Goal: Task Accomplishment & Management: Manage account settings

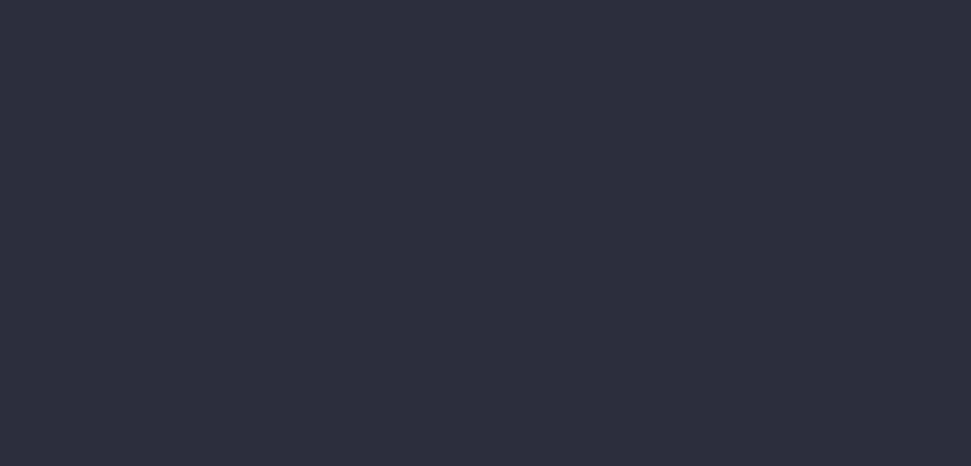
type input "[DATE]"
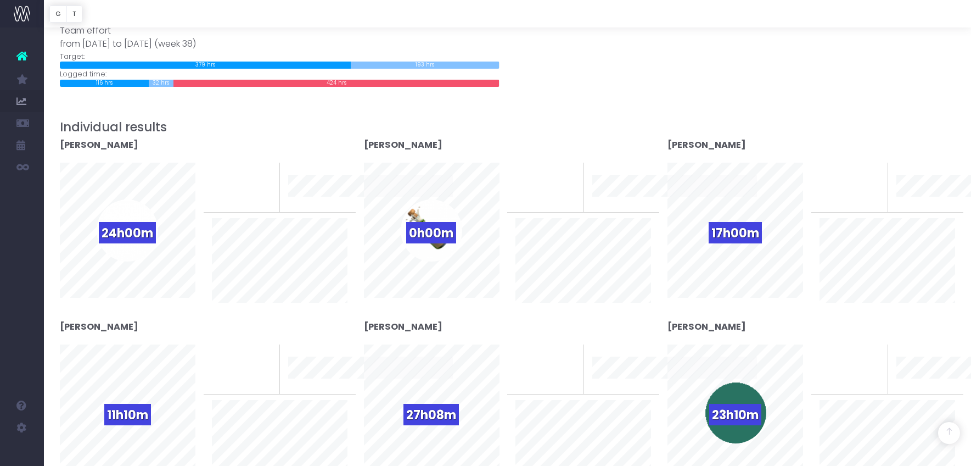
scroll to position [192, 0]
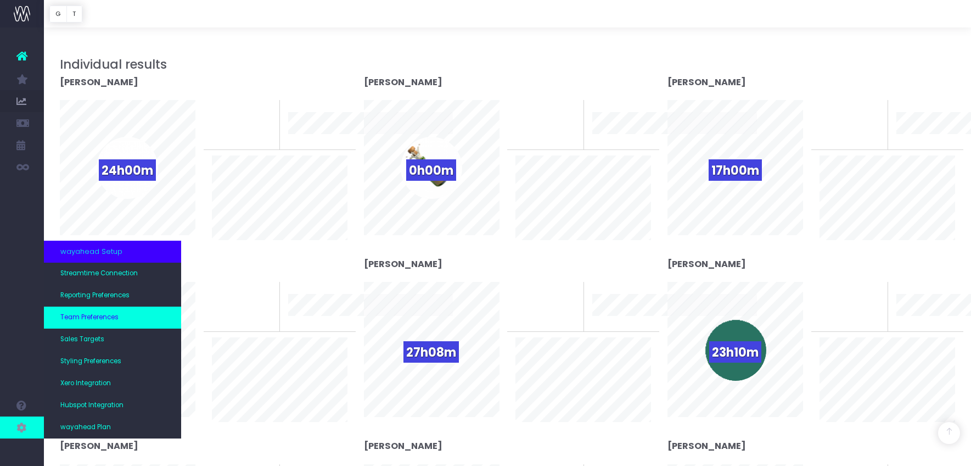
click at [126, 312] on link "Team Preferences" at bounding box center [112, 317] width 137 height 22
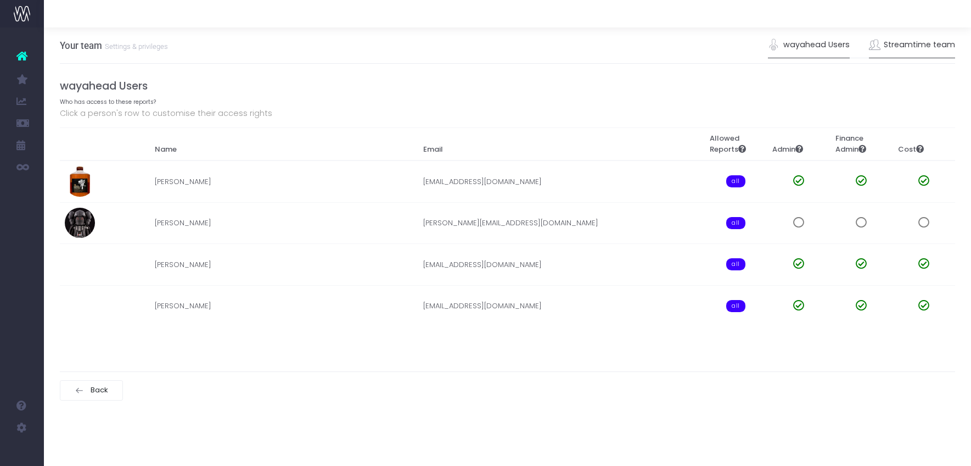
click at [912, 50] on link "Streamtime team" at bounding box center [912, 44] width 87 height 25
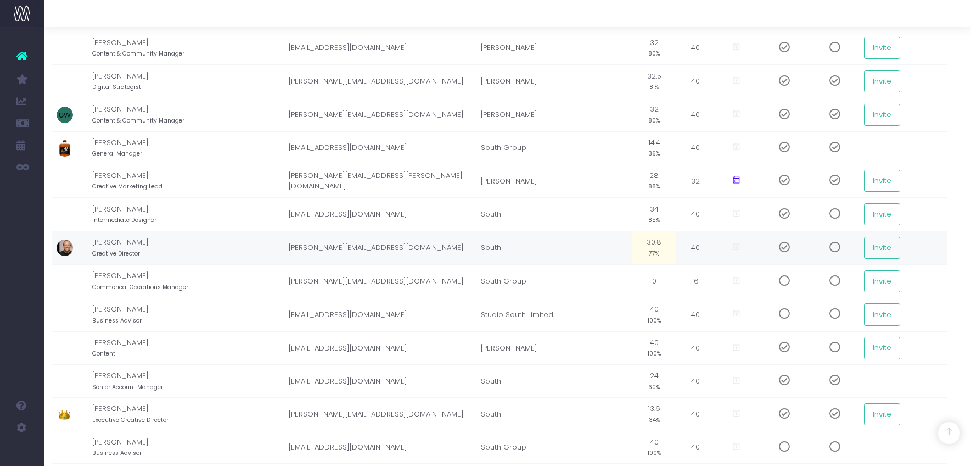
scroll to position [254, 8]
click at [637, 251] on td "30.8 77%" at bounding box center [654, 246] width 44 height 33
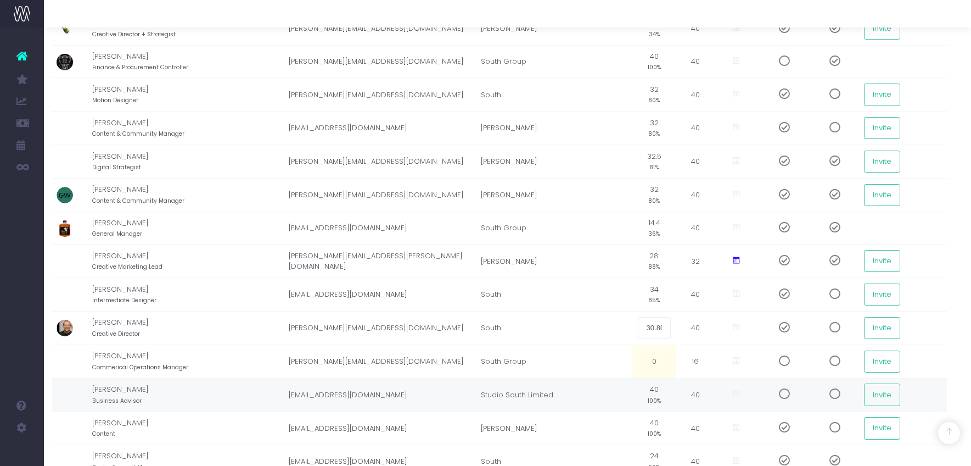
scroll to position [172, 8]
type input "60%"
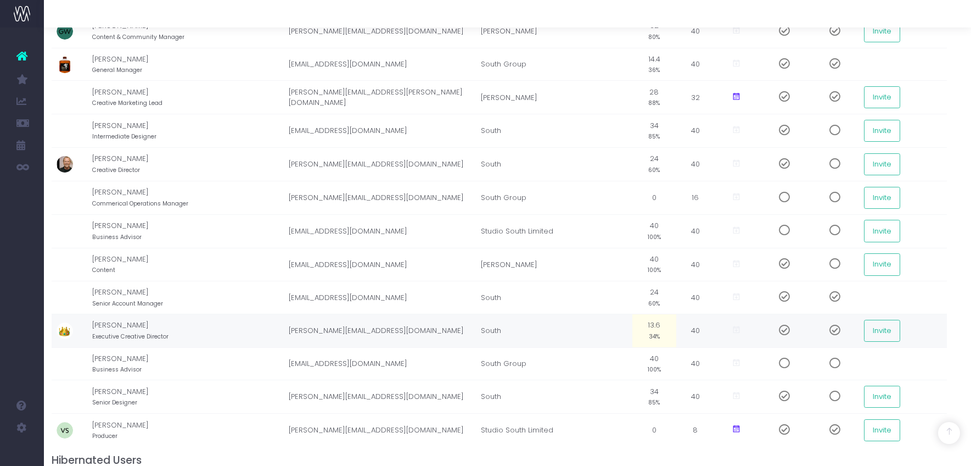
scroll to position [340, 8]
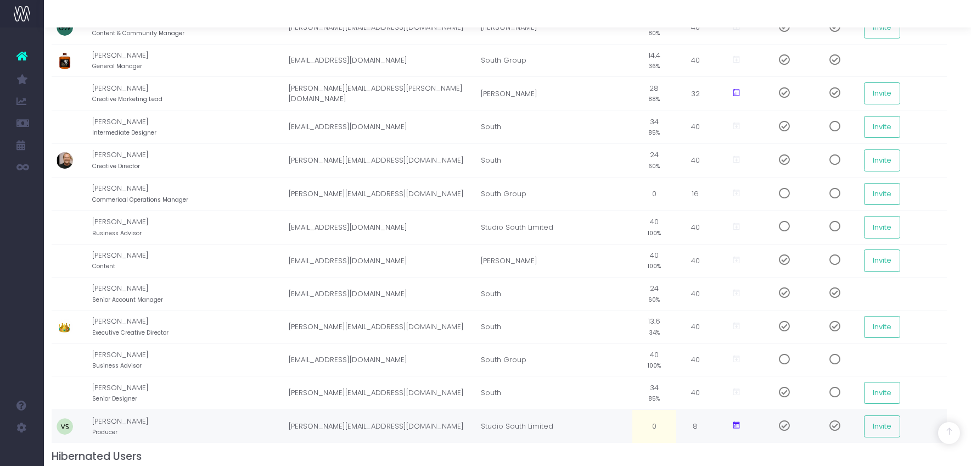
click at [661, 434] on td "0" at bounding box center [654, 426] width 44 height 33
type input "60%"
click at [652, 423] on td "4.8 60%" at bounding box center [654, 426] width 44 height 33
type input "60%"
click at [696, 424] on td "8" at bounding box center [695, 426] width 38 height 33
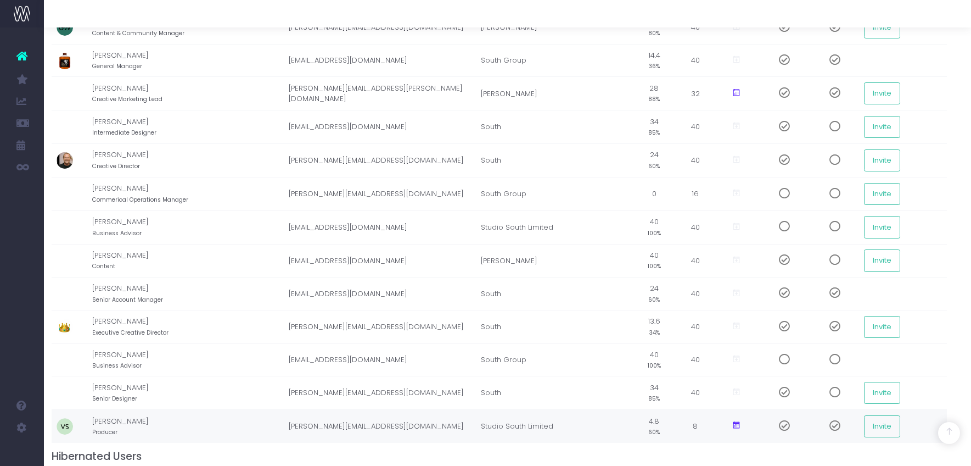
click at [696, 424] on td "8" at bounding box center [695, 426] width 38 height 33
click at [741, 439] on td at bounding box center [737, 426] width 44 height 33
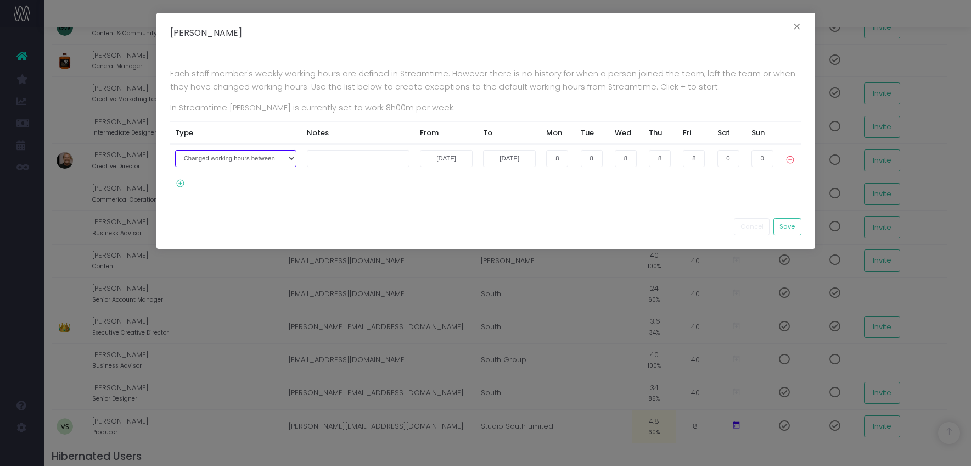
click at [269, 158] on select "Joined the company on Left the company on Changed working hours between" at bounding box center [235, 158] width 121 height 17
click at [796, 21] on button "×" at bounding box center [797, 28] width 23 height 18
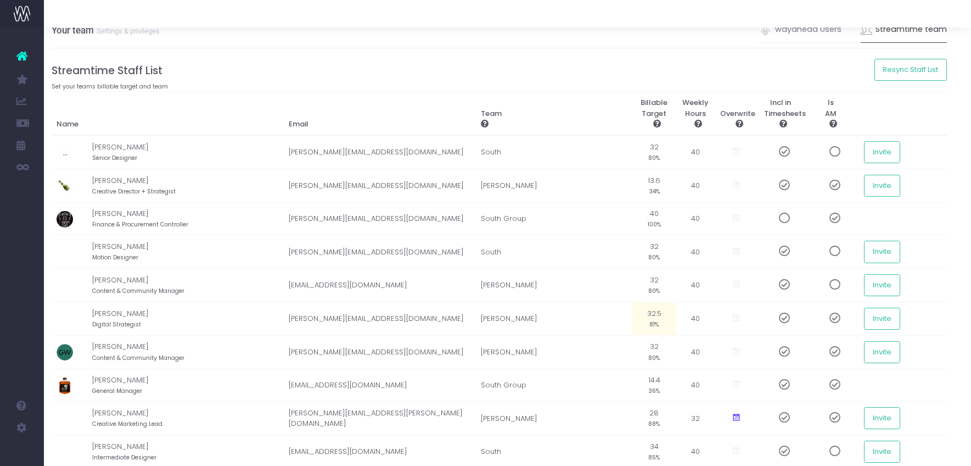
scroll to position [0, 8]
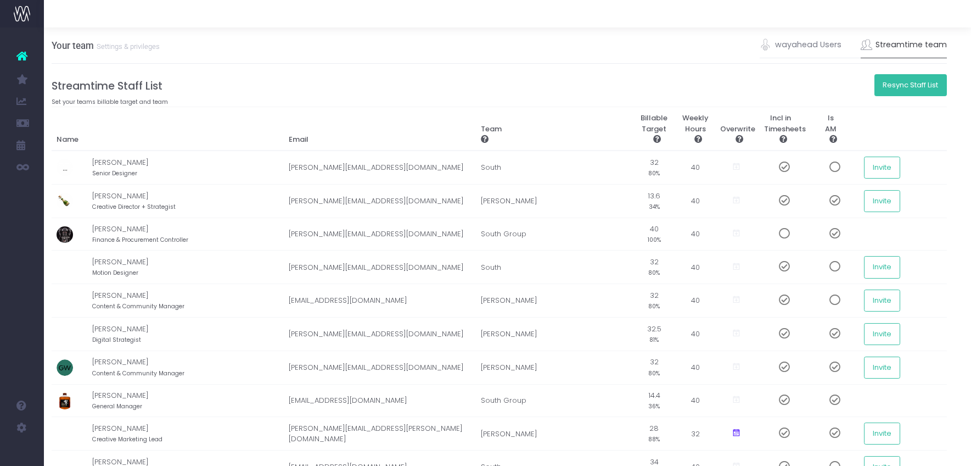
click at [895, 76] on button "Resync Staff List" at bounding box center [911, 85] width 73 height 22
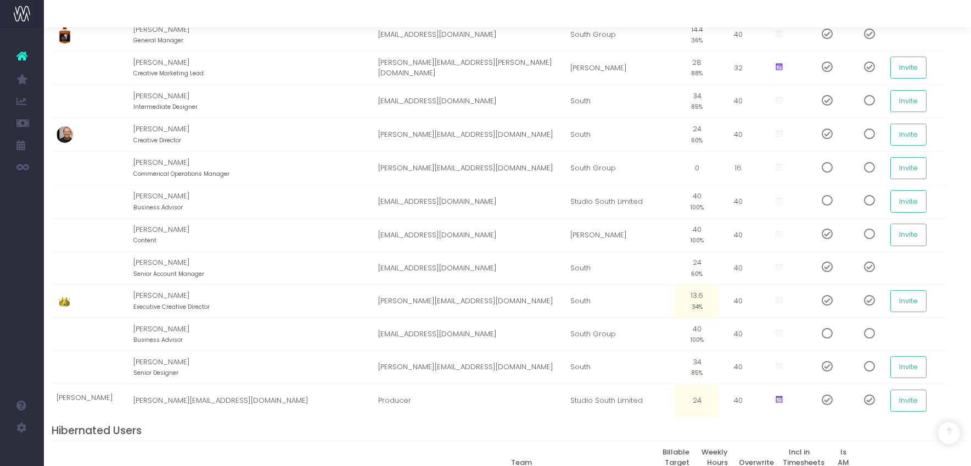
scroll to position [363, 8]
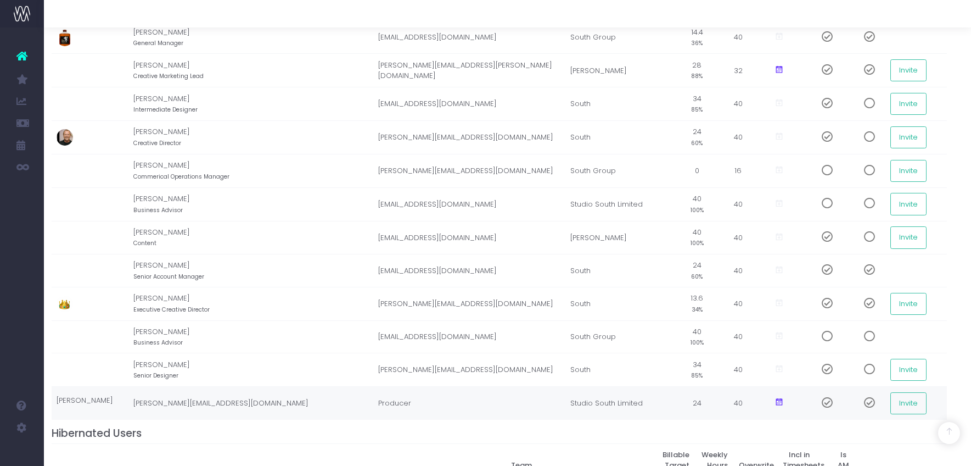
click at [565, 407] on td "Studio South Limited" at bounding box center [620, 403] width 110 height 33
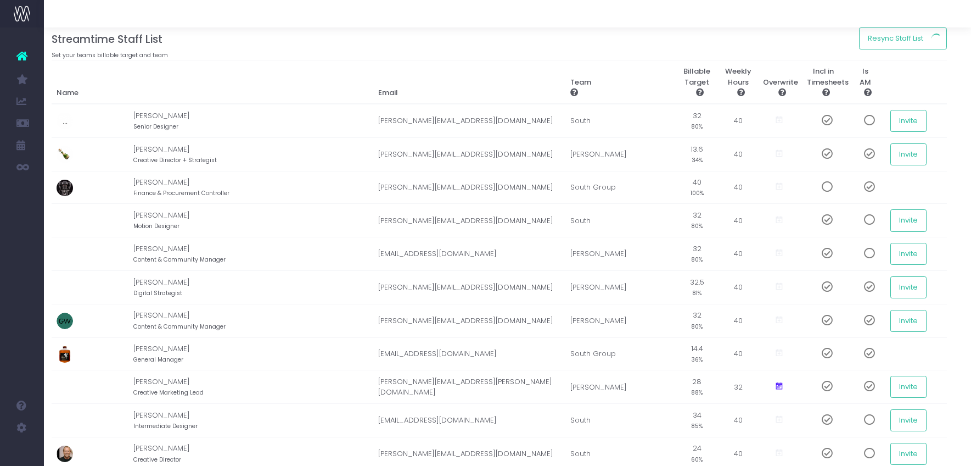
scroll to position [0, 8]
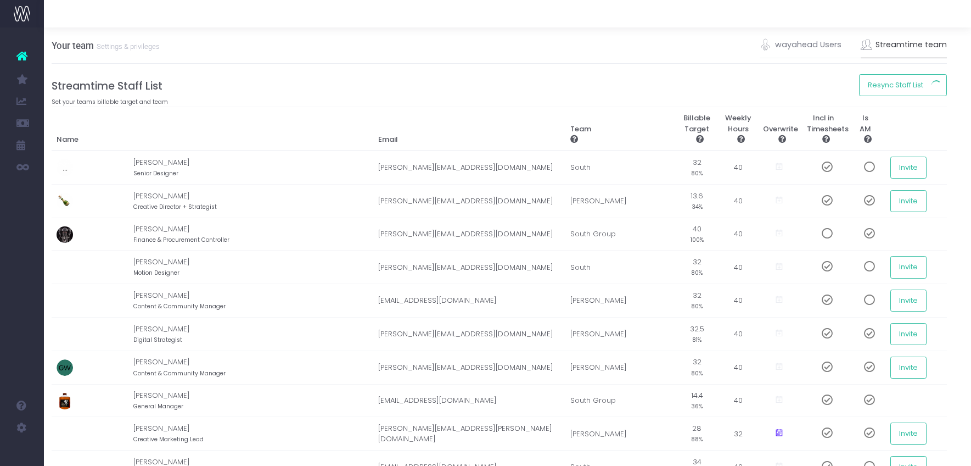
click at [24, 52] on icon at bounding box center [21, 56] width 11 height 14
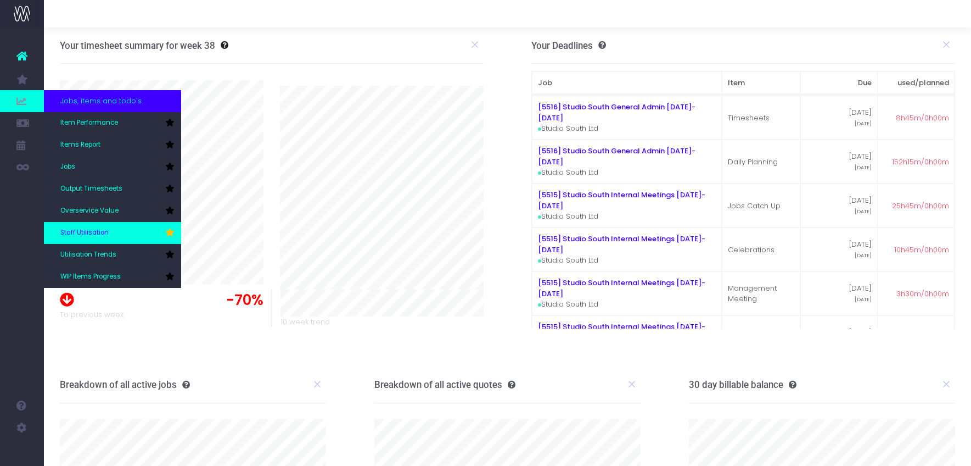
click at [93, 242] on link "Staff Utilisation" at bounding box center [112, 233] width 137 height 22
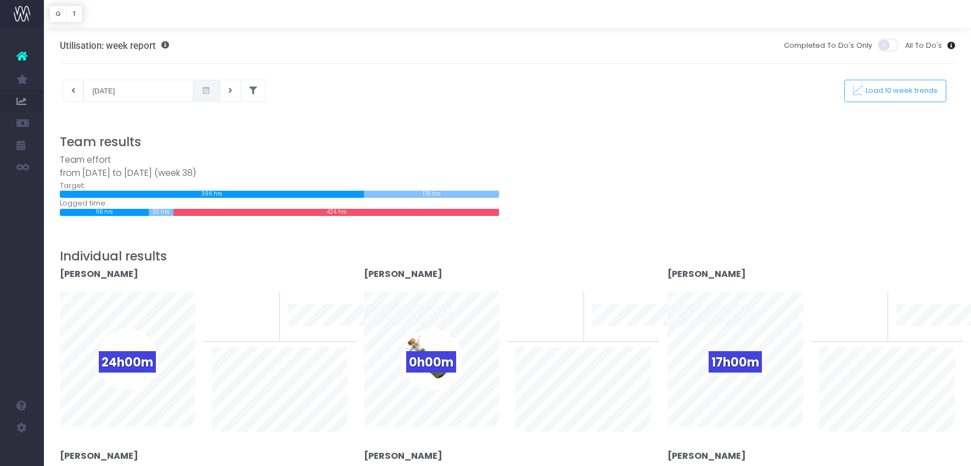
click at [198, 93] on span at bounding box center [206, 91] width 27 height 22
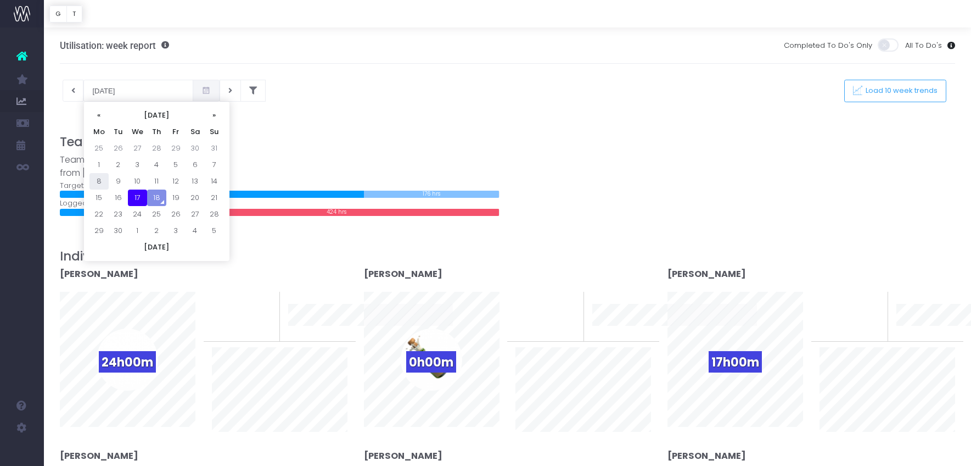
click at [101, 180] on td "8" at bounding box center [98, 181] width 19 height 16
type input "[DATE]"
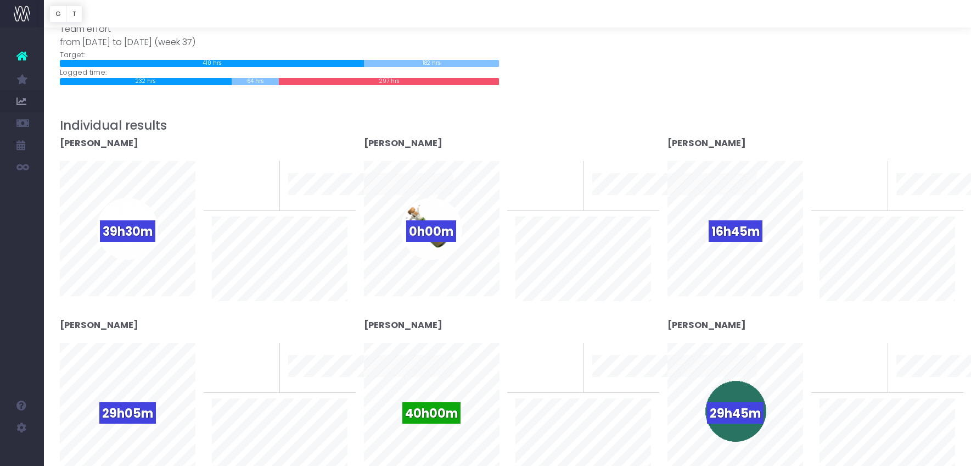
scroll to position [133, 0]
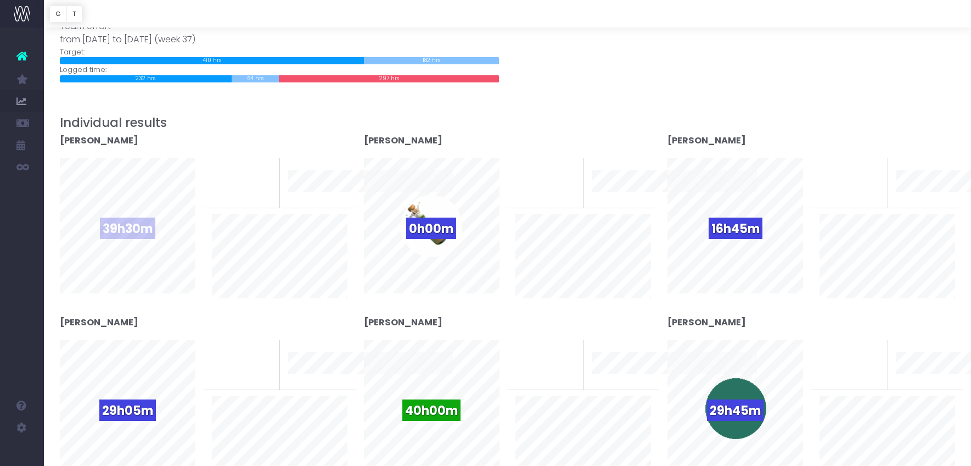
click at [146, 212] on div "39h30m" at bounding box center [127, 225] width 61 height 61
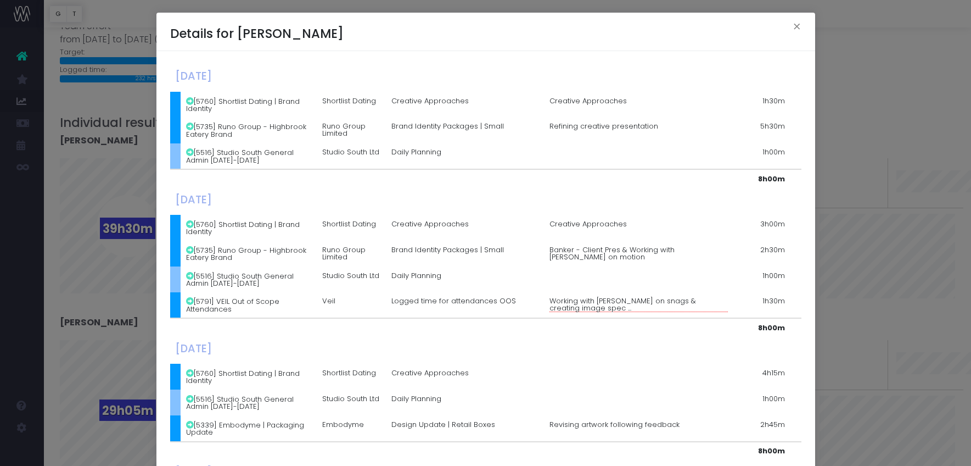
scroll to position [310, 0]
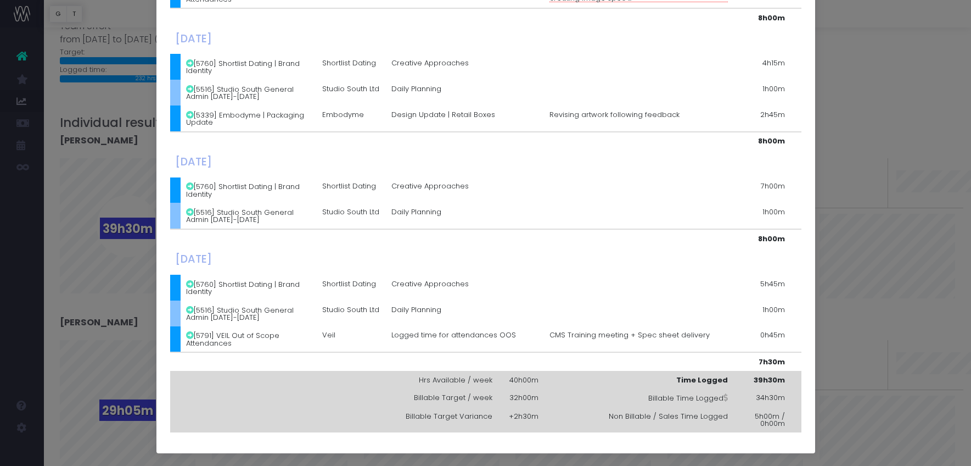
click at [766, 400] on td "34h30m" at bounding box center [761, 397] width 57 height 19
